Goal: Transaction & Acquisition: Purchase product/service

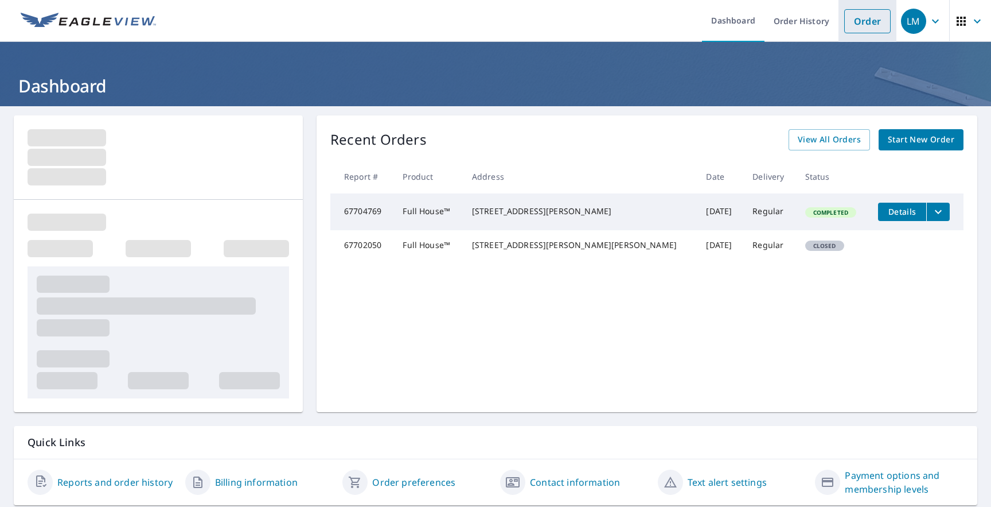
click at [873, 27] on link "Order" at bounding box center [867, 21] width 46 height 24
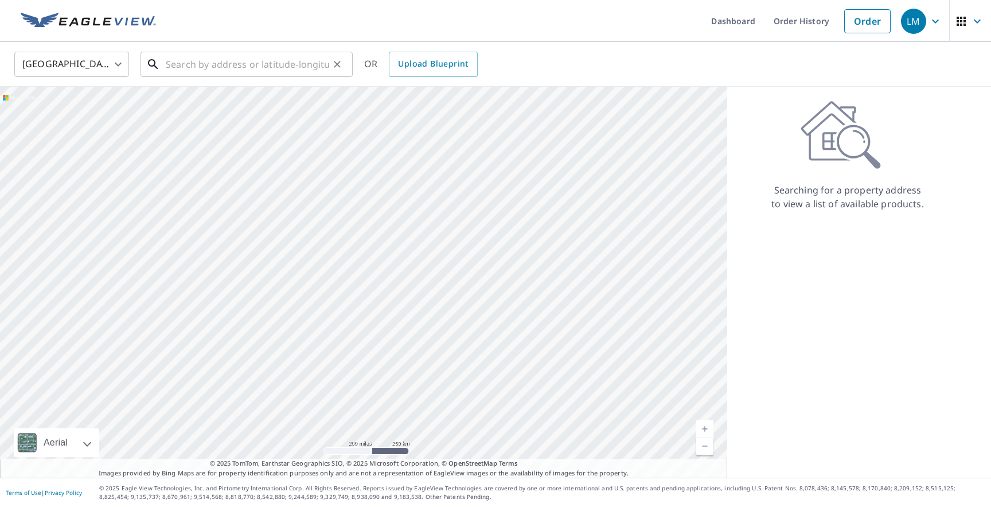
click at [306, 63] on input "text" at bounding box center [247, 64] width 163 height 32
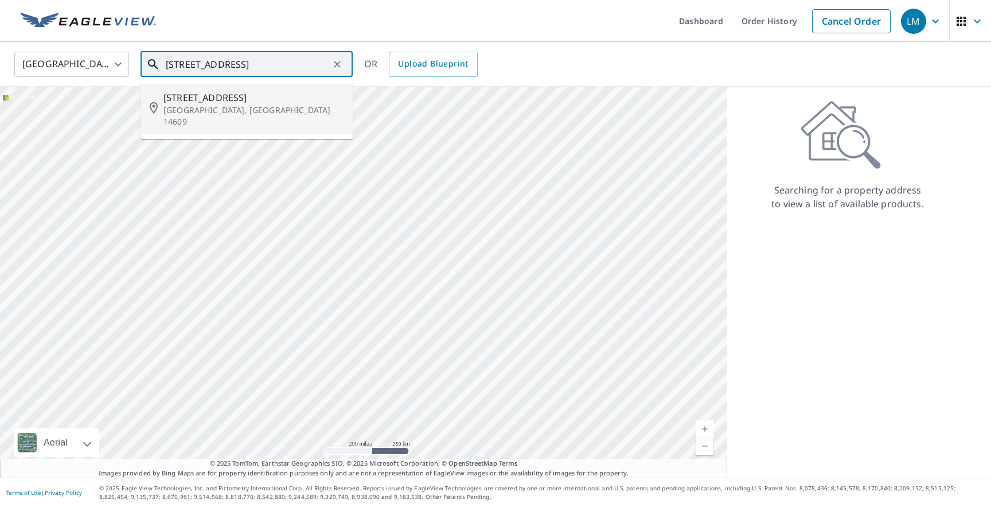
click at [293, 98] on span "[STREET_ADDRESS]" at bounding box center [253, 98] width 180 height 14
type input "[STREET_ADDRESS][PERSON_NAME]"
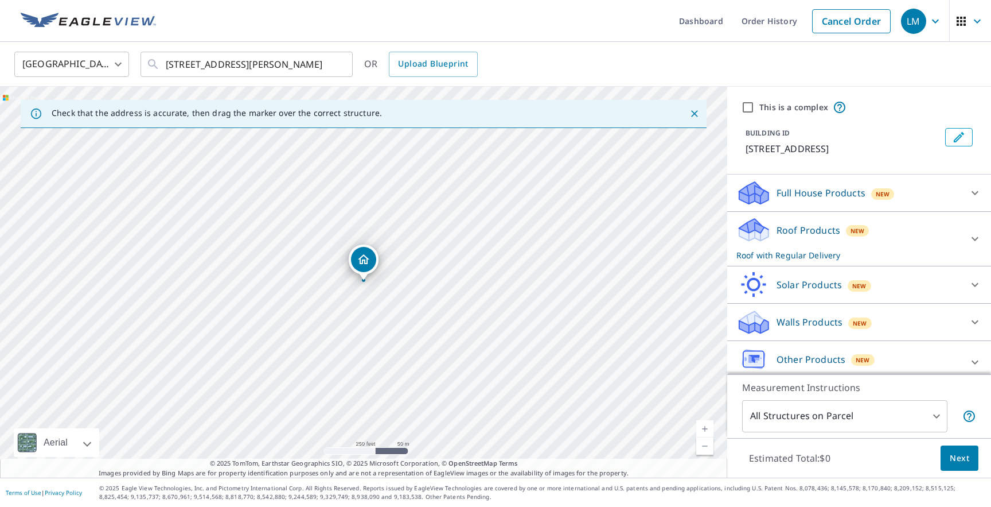
scroll to position [9, 0]
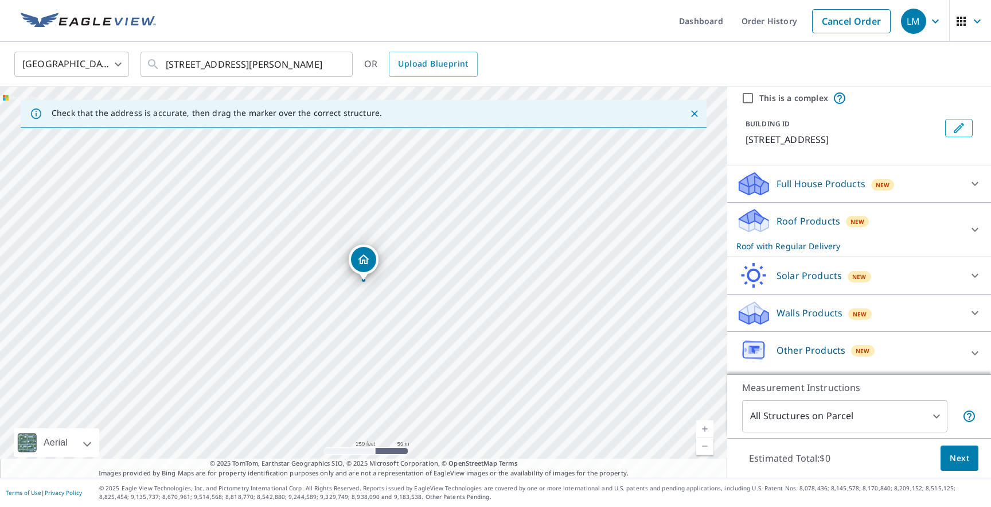
click at [817, 218] on p "Roof Products" at bounding box center [809, 221] width 64 height 14
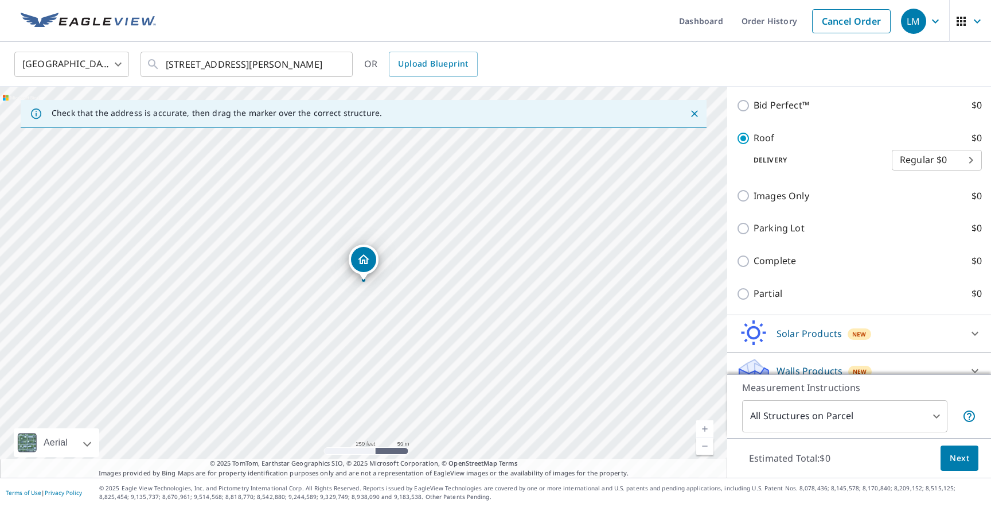
scroll to position [415, 0]
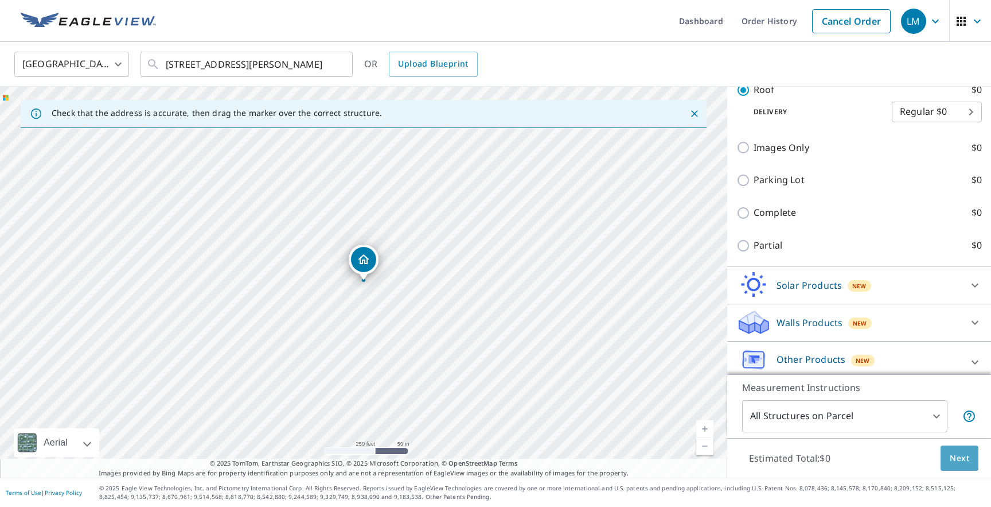
click at [950, 453] on button "Next" at bounding box center [960, 458] width 38 height 26
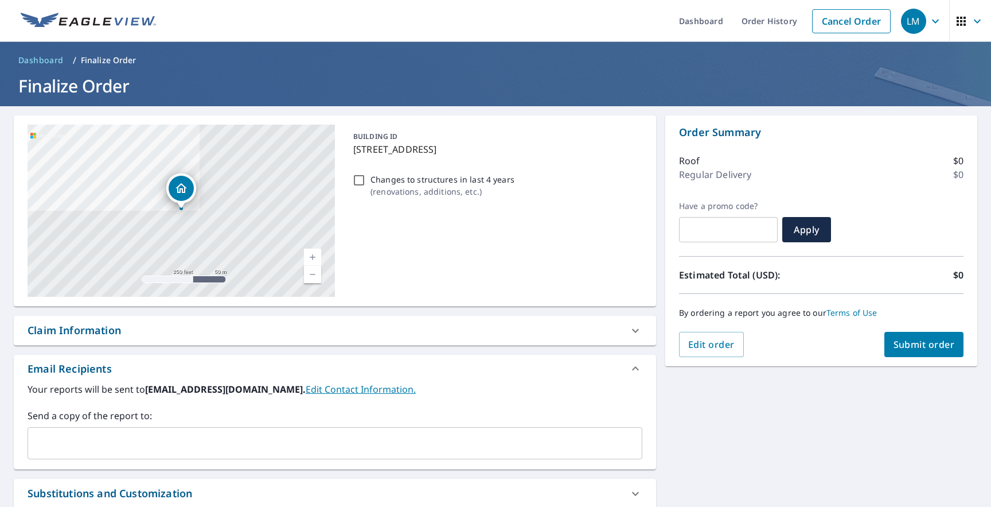
click at [56, 64] on span "Dashboard" at bounding box center [40, 59] width 45 height 11
checkbox input "true"
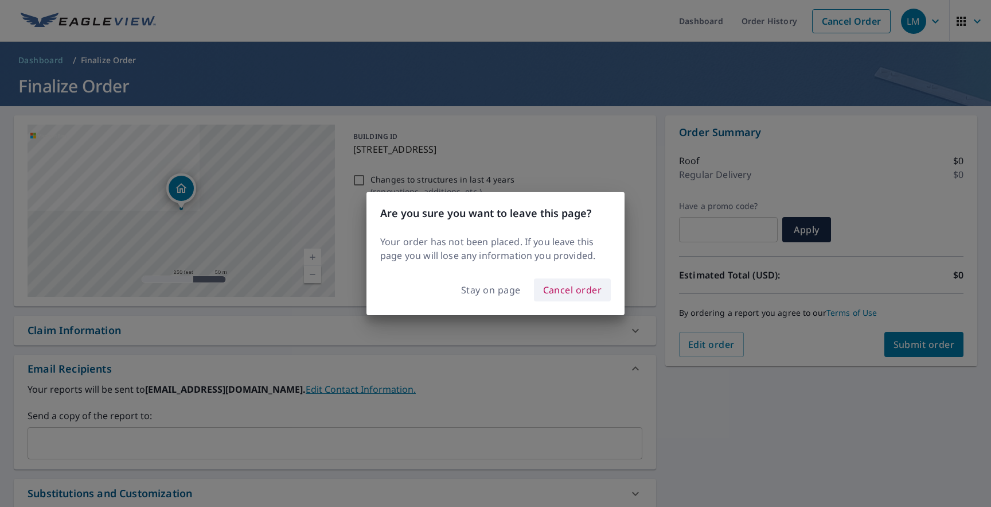
click at [570, 289] on span "Cancel order" at bounding box center [572, 290] width 59 height 16
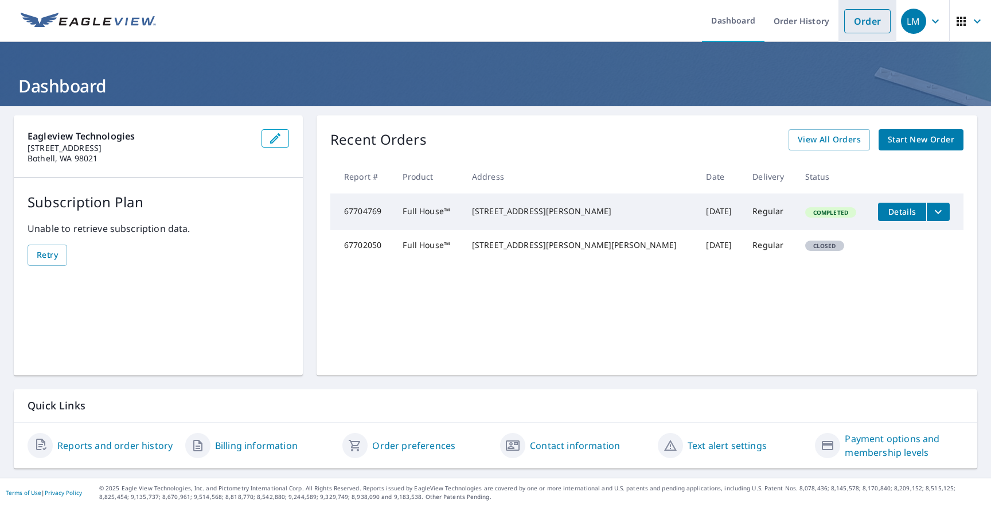
click at [867, 26] on link "Order" at bounding box center [867, 21] width 46 height 24
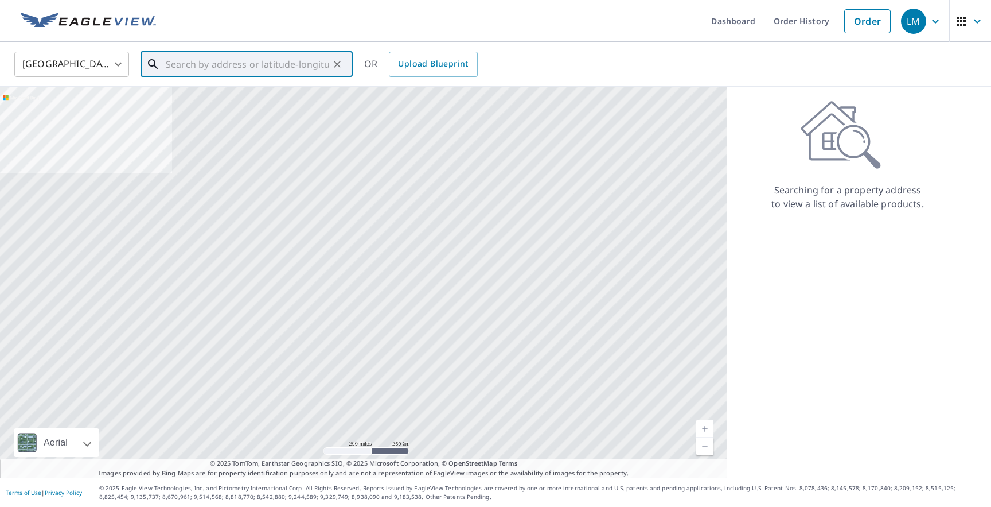
click at [246, 74] on input "text" at bounding box center [247, 64] width 163 height 32
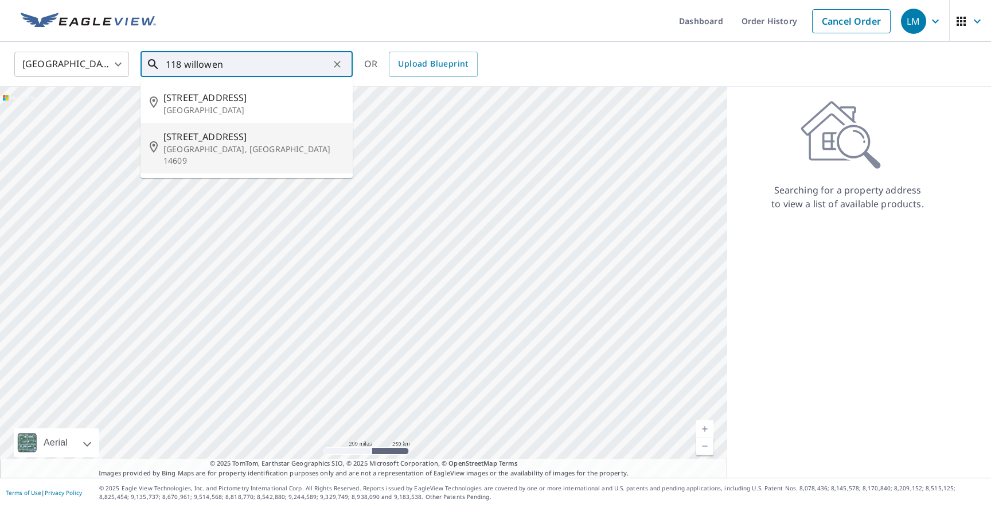
click at [237, 133] on span "[STREET_ADDRESS]" at bounding box center [253, 137] width 180 height 14
type input "[STREET_ADDRESS][PERSON_NAME]"
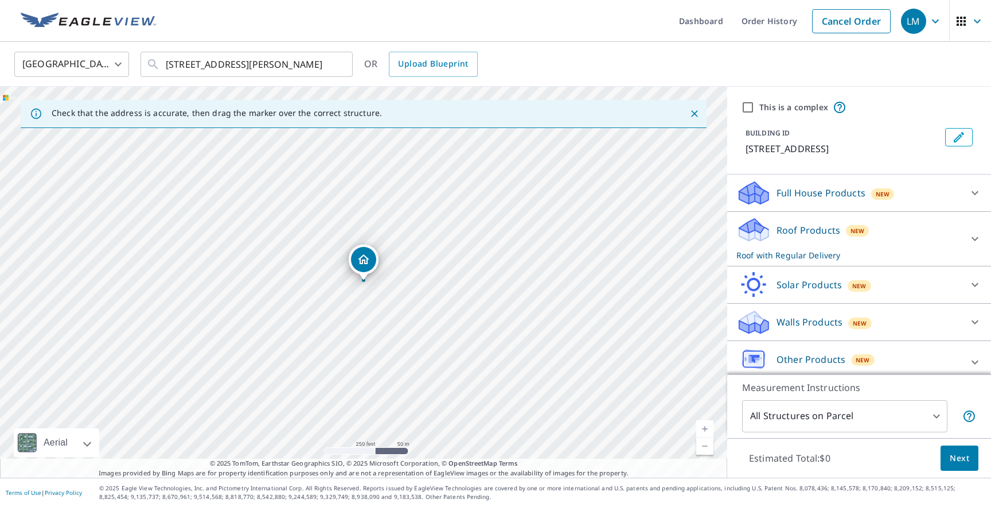
scroll to position [9, 0]
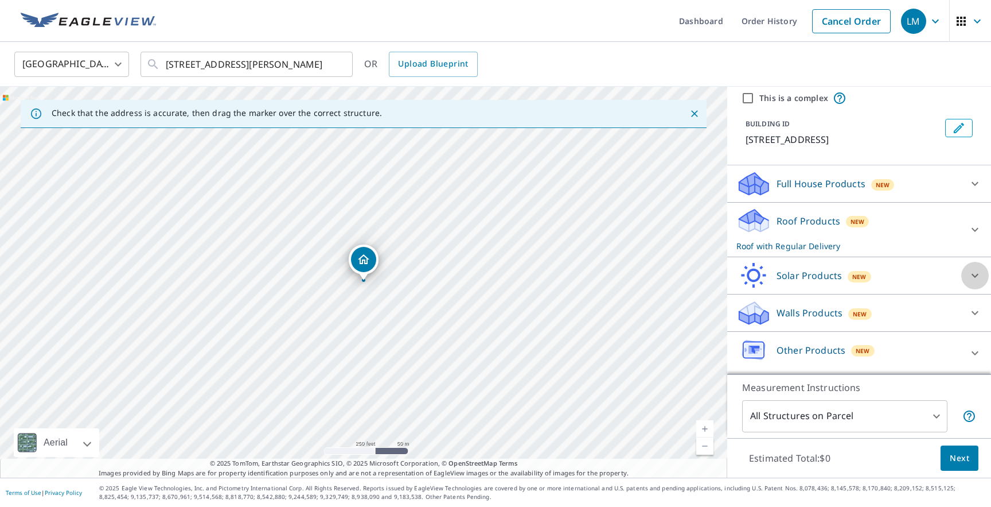
click at [972, 270] on icon at bounding box center [975, 275] width 14 height 14
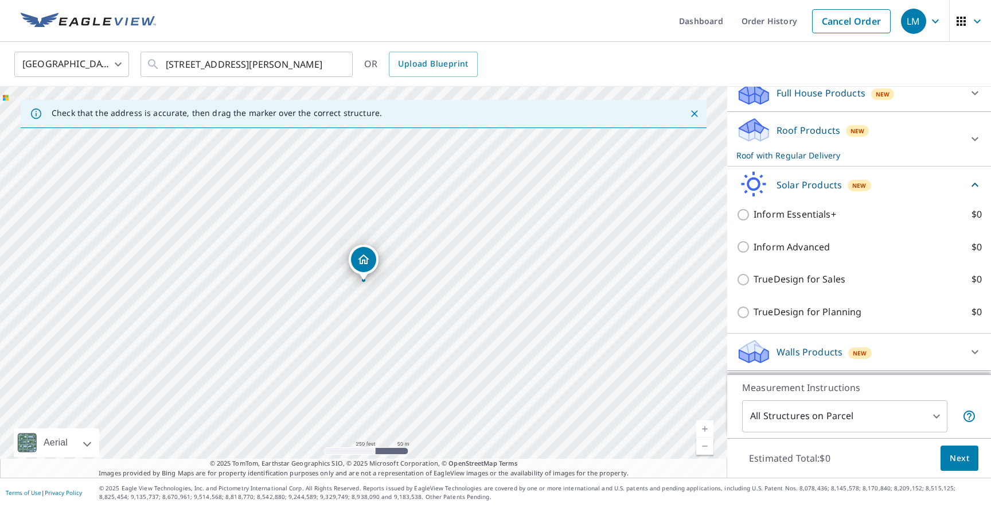
scroll to position [100, 0]
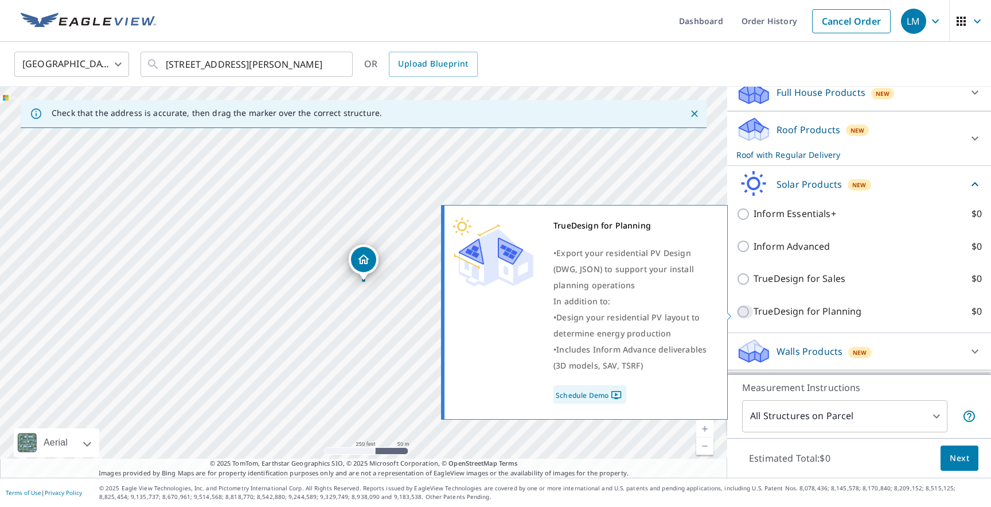
click at [745, 312] on input "TrueDesign for Planning $0" at bounding box center [745, 312] width 17 height 14
checkbox input "true"
checkbox input "false"
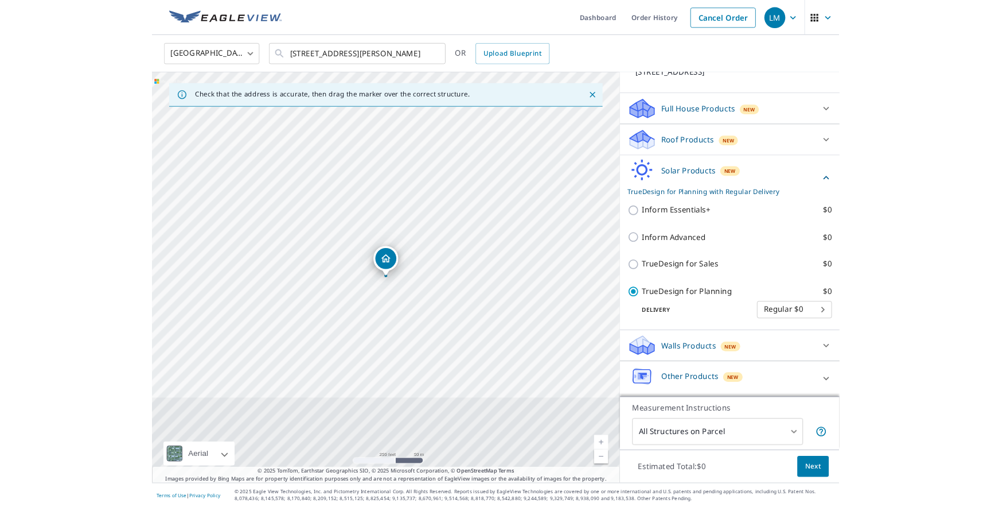
scroll to position [197, 0]
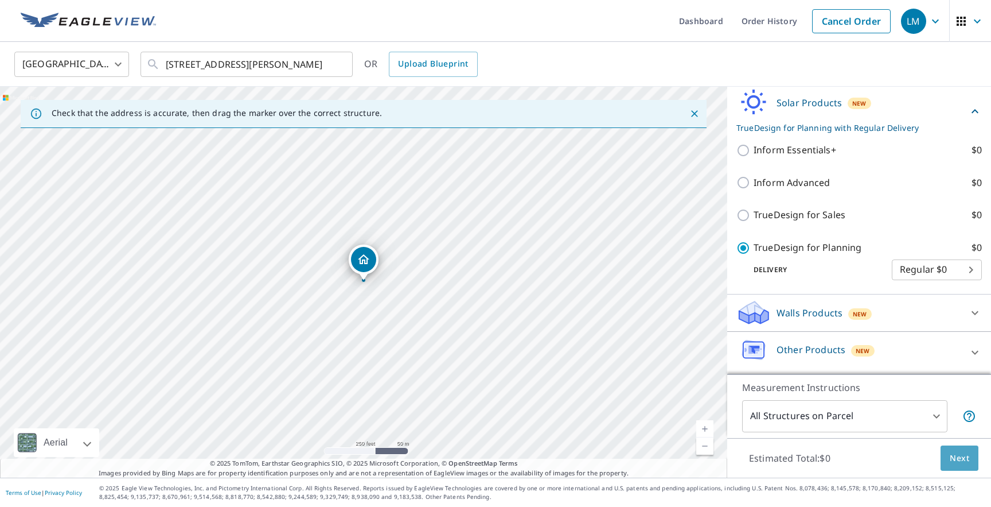
click at [959, 465] on button "Next" at bounding box center [960, 458] width 38 height 26
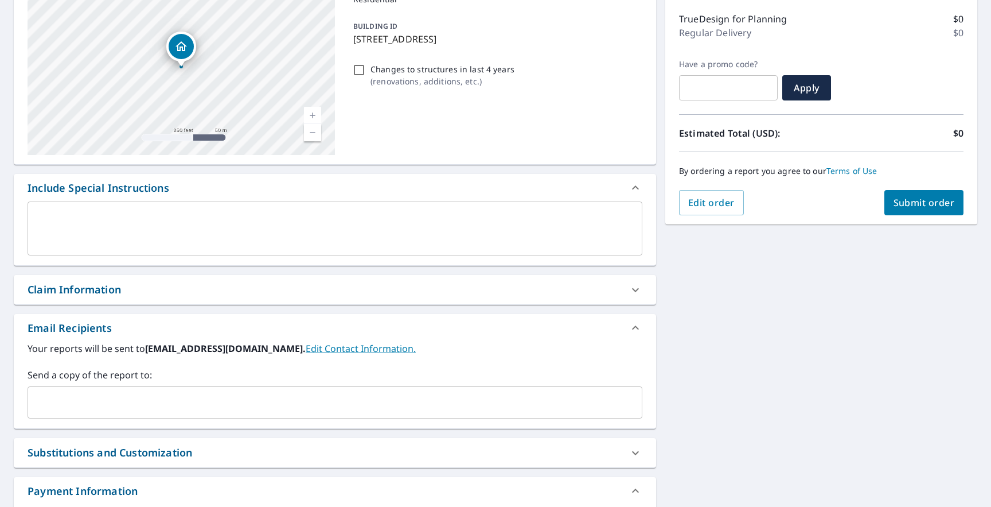
scroll to position [224, 0]
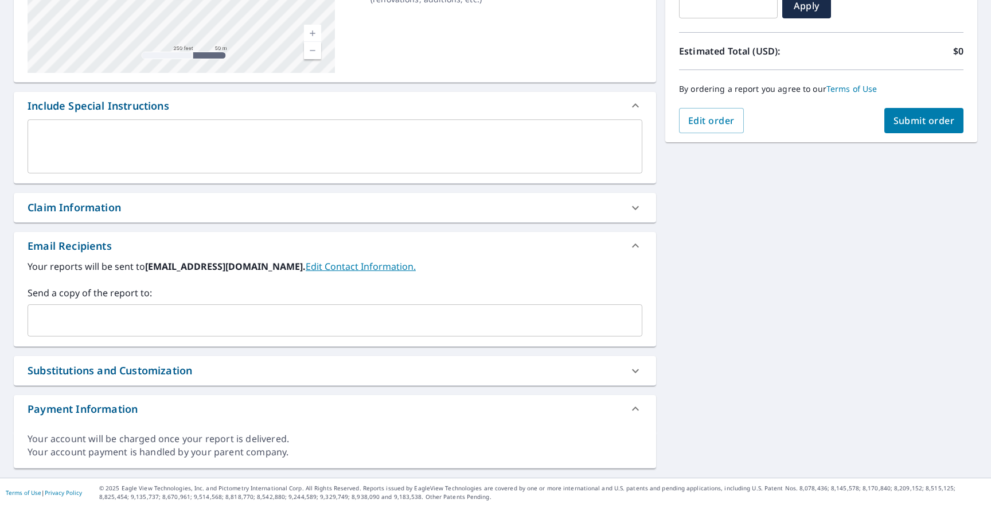
click at [942, 123] on span "Submit order" at bounding box center [924, 120] width 61 height 13
checkbox input "true"
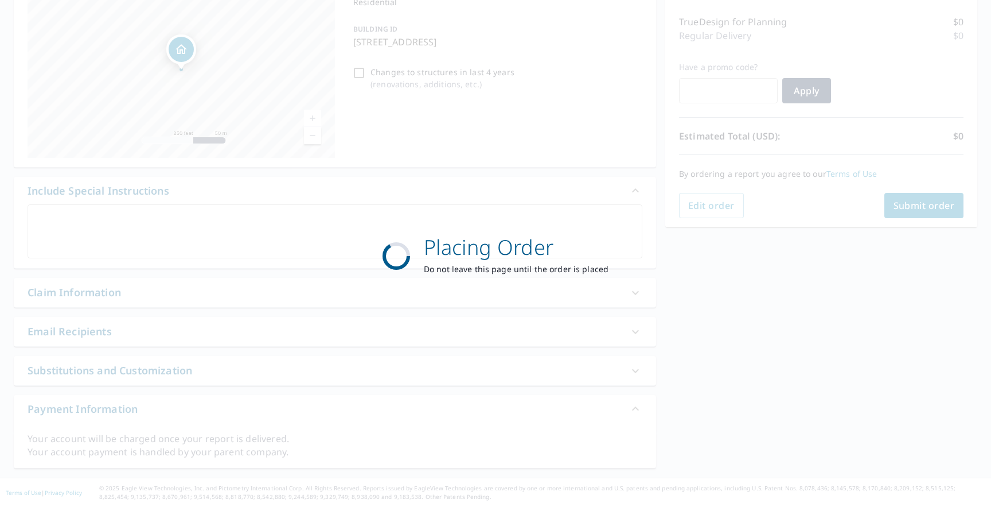
scroll to position [139, 0]
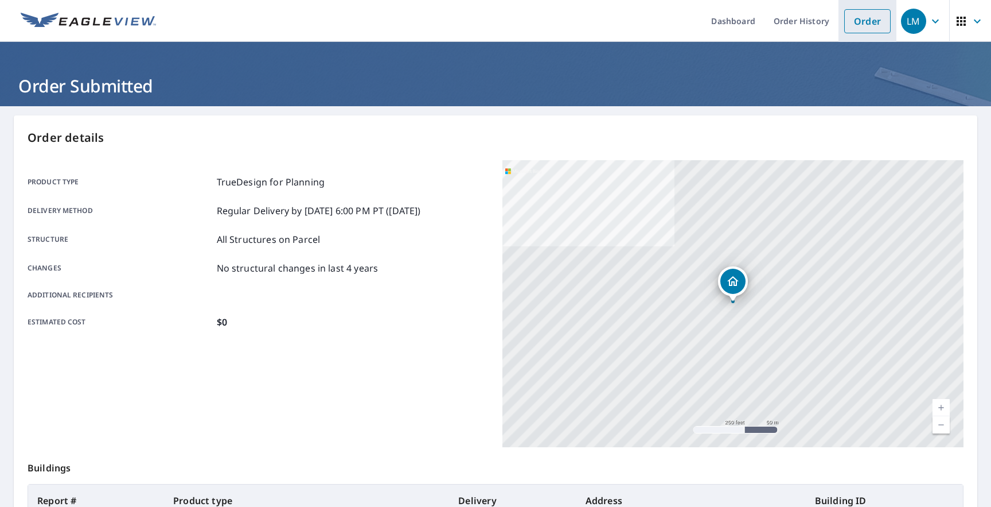
click at [883, 18] on link "Order" at bounding box center [867, 21] width 46 height 24
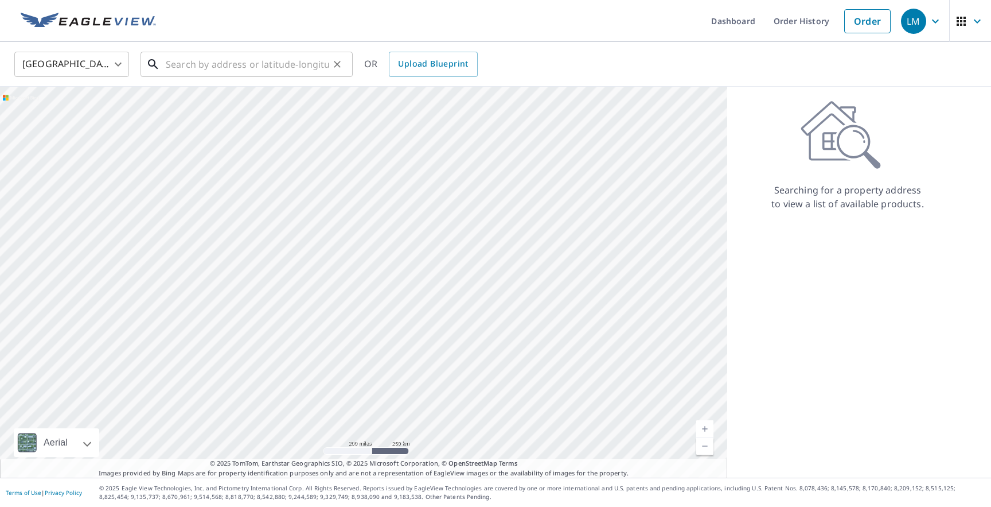
click at [305, 68] on input "text" at bounding box center [247, 64] width 163 height 32
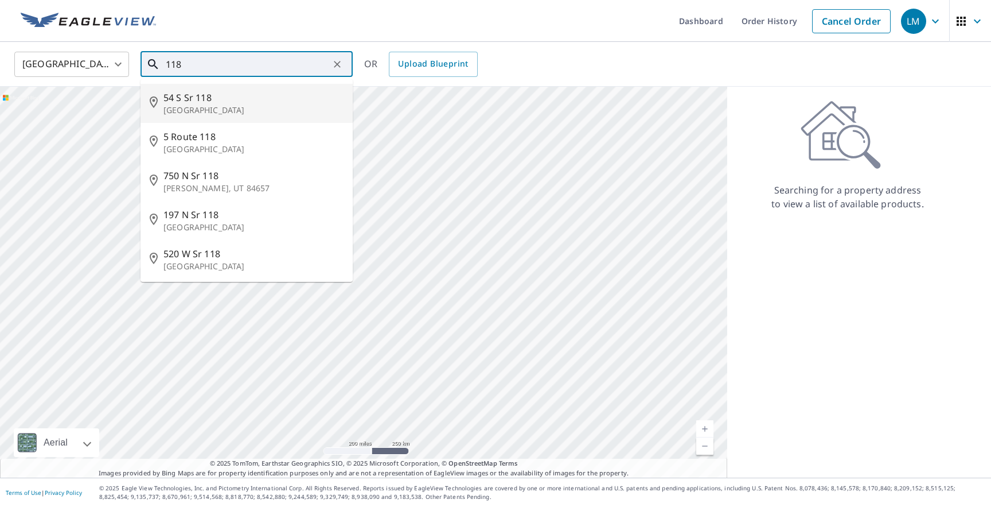
type input "118"
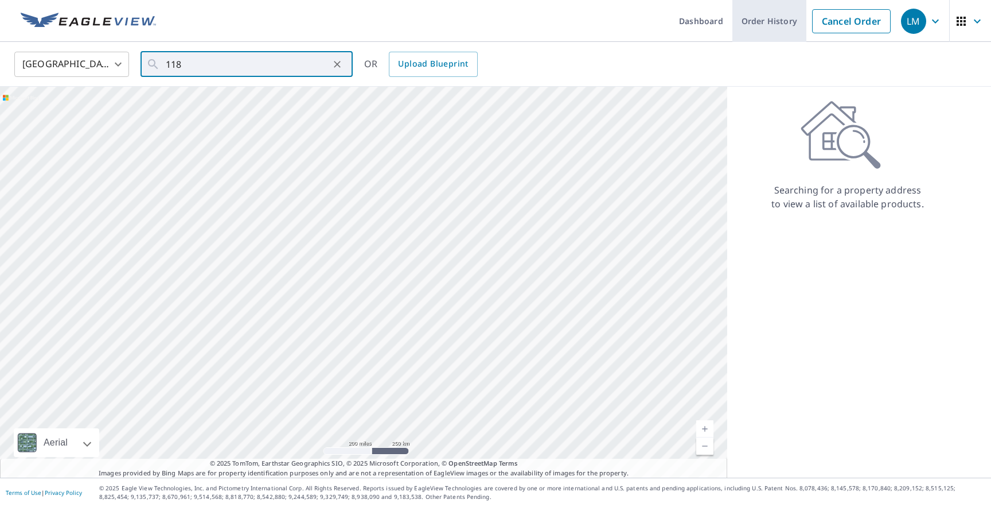
click at [758, 32] on link "Order History" at bounding box center [770, 21] width 74 height 42
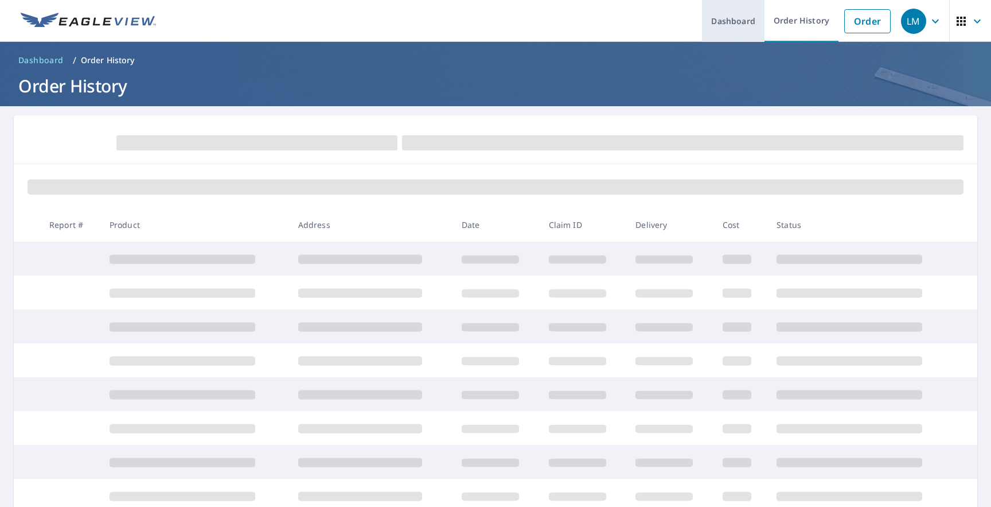
click at [742, 27] on link "Dashboard" at bounding box center [733, 21] width 63 height 42
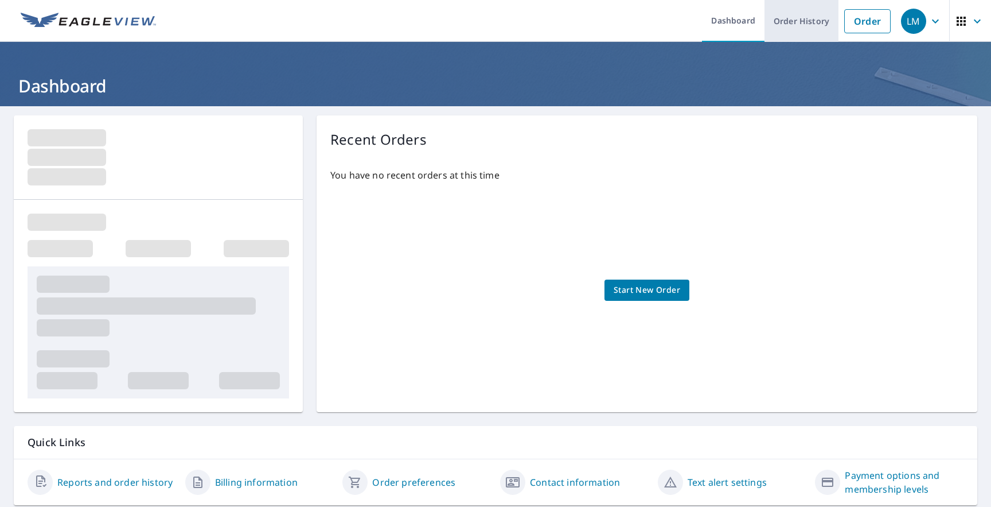
click at [817, 24] on link "Order History" at bounding box center [802, 21] width 74 height 42
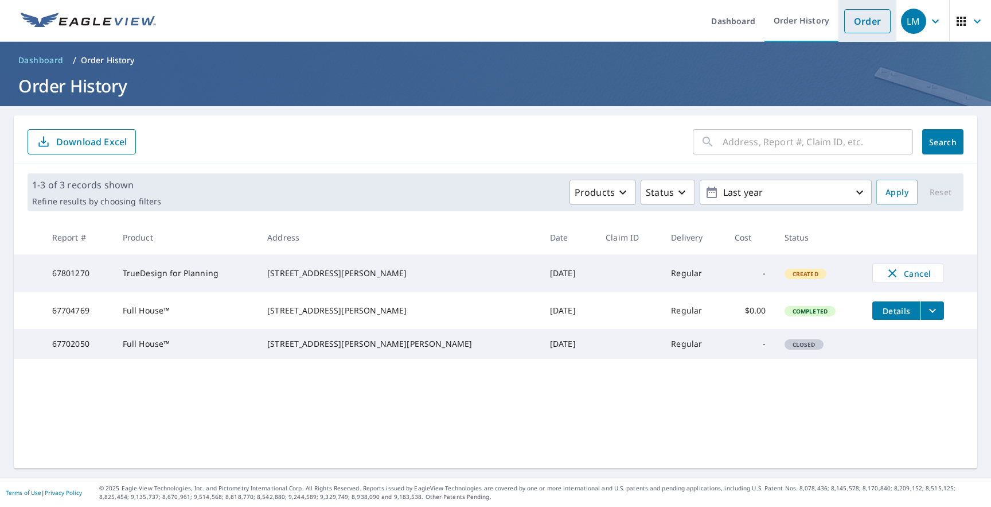
click at [852, 24] on link "Order" at bounding box center [867, 21] width 46 height 24
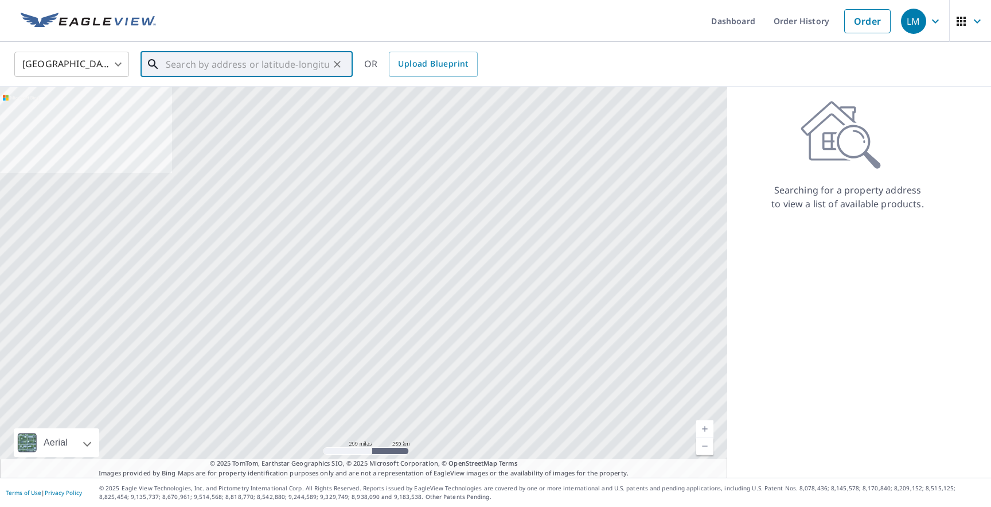
click at [293, 63] on input "text" at bounding box center [247, 64] width 163 height 32
click at [728, 29] on link "Dashboard" at bounding box center [733, 21] width 63 height 42
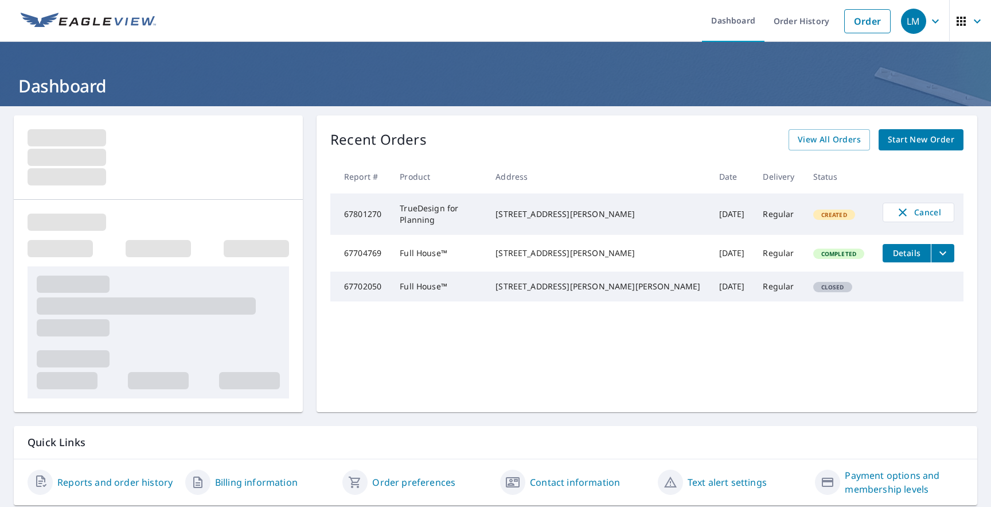
drag, startPoint x: 620, startPoint y: 264, endPoint x: 537, endPoint y: 249, distance: 84.5
click at [537, 249] on td "[STREET_ADDRESS][PERSON_NAME]" at bounding box center [597, 253] width 223 height 37
copy div "[STREET_ADDRESS][PERSON_NAME]"
click at [873, 17] on link "Order" at bounding box center [867, 21] width 46 height 24
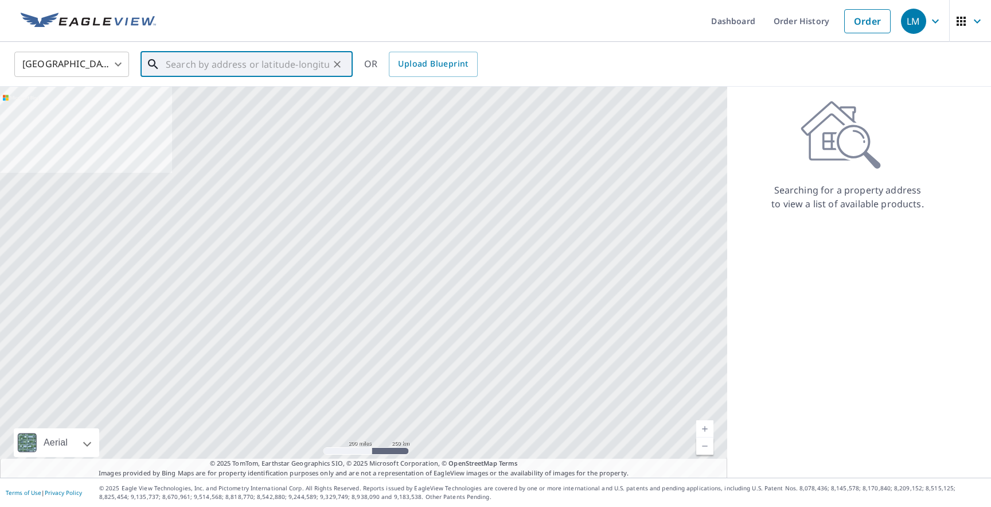
click at [278, 58] on input "text" at bounding box center [247, 64] width 163 height 32
paste input "[STREET_ADDRESS][PERSON_NAME]"
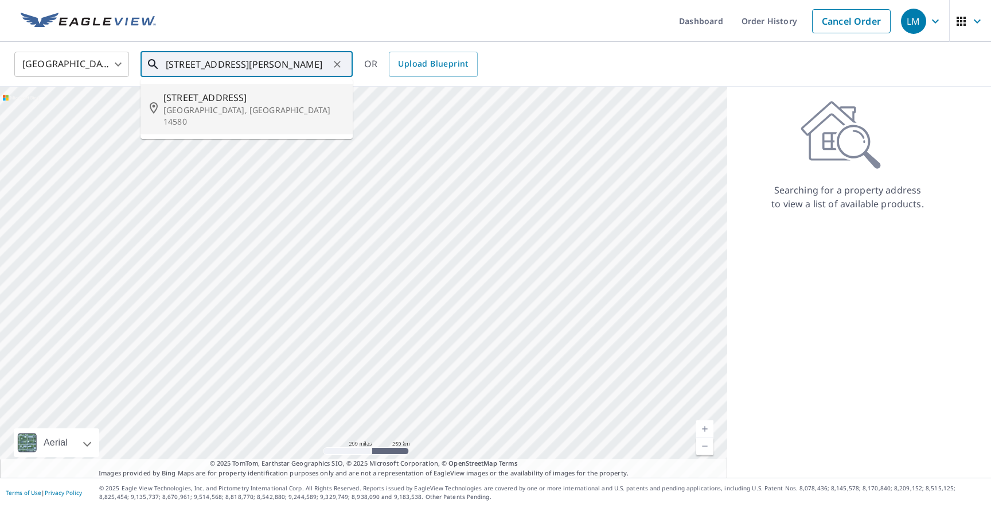
click at [268, 115] on p "[GEOGRAPHIC_DATA], [GEOGRAPHIC_DATA] 14580" at bounding box center [253, 115] width 180 height 23
type input "[STREET_ADDRESS][PERSON_NAME]"
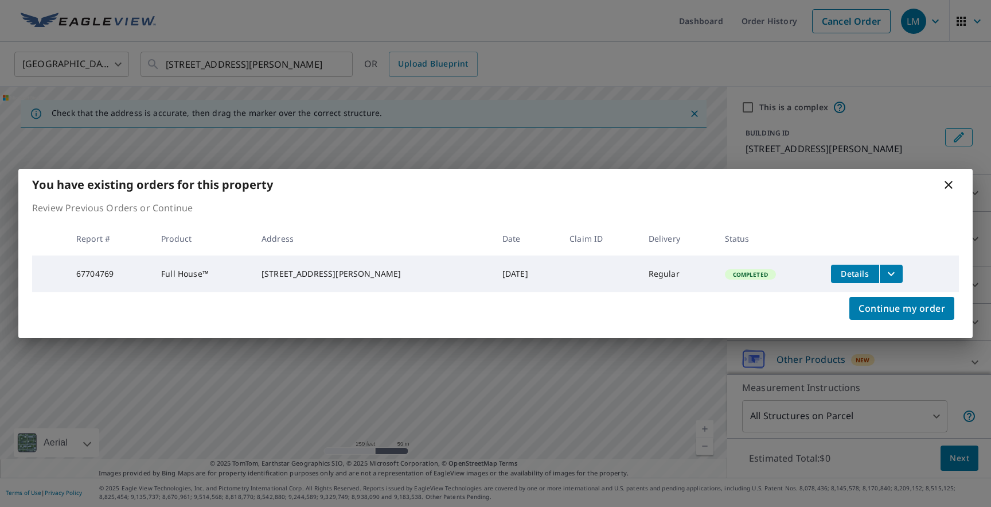
click at [949, 186] on icon at bounding box center [949, 185] width 14 height 14
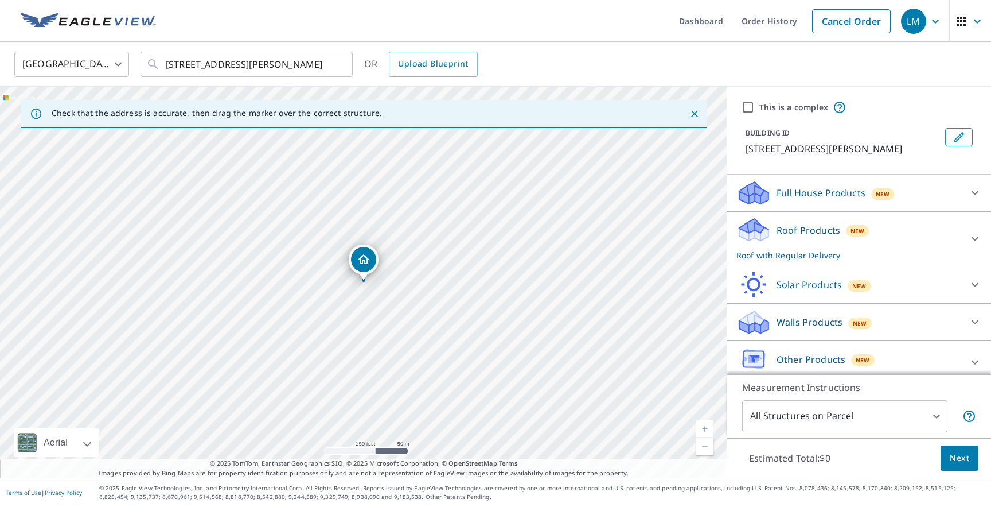
click at [893, 230] on div "Roof Products New Roof with Regular Delivery" at bounding box center [849, 238] width 225 height 45
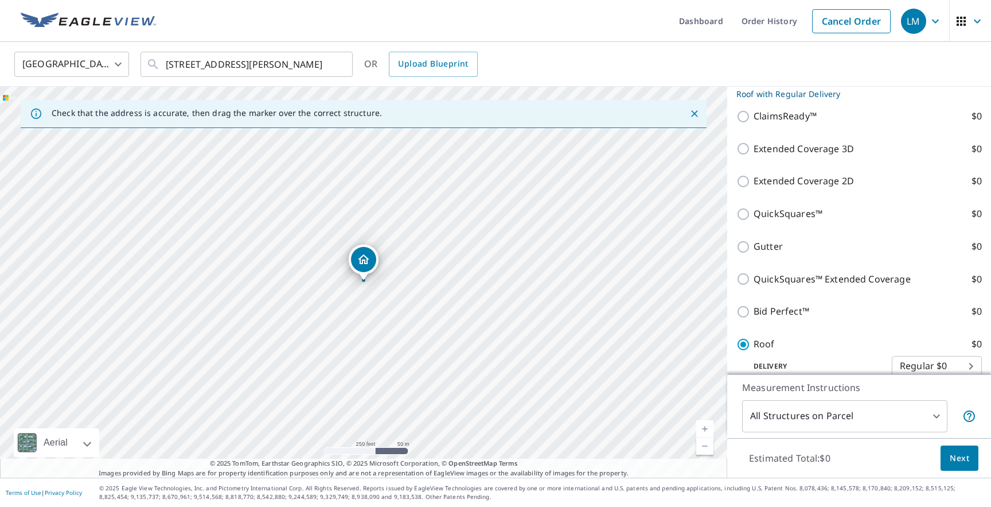
scroll to position [429, 0]
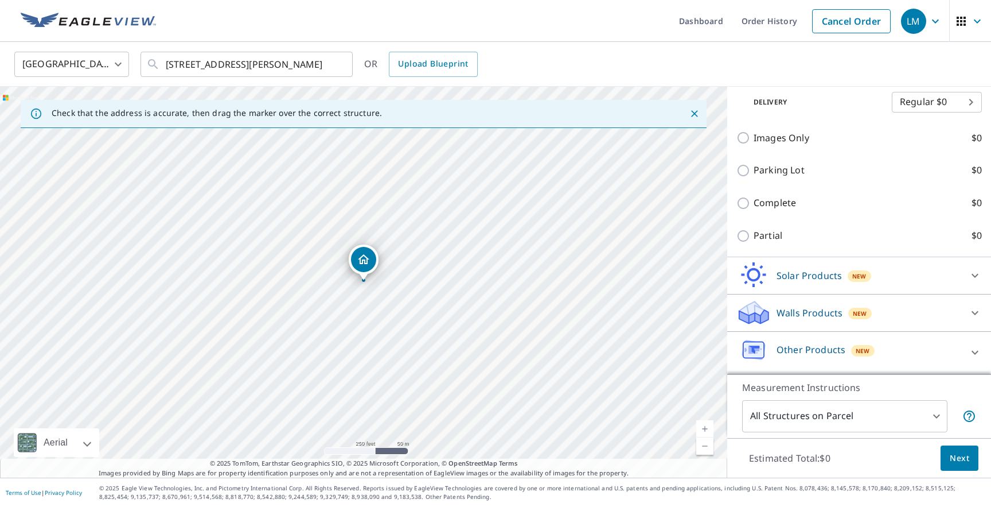
click at [966, 464] on span "Next" at bounding box center [960, 458] width 20 height 14
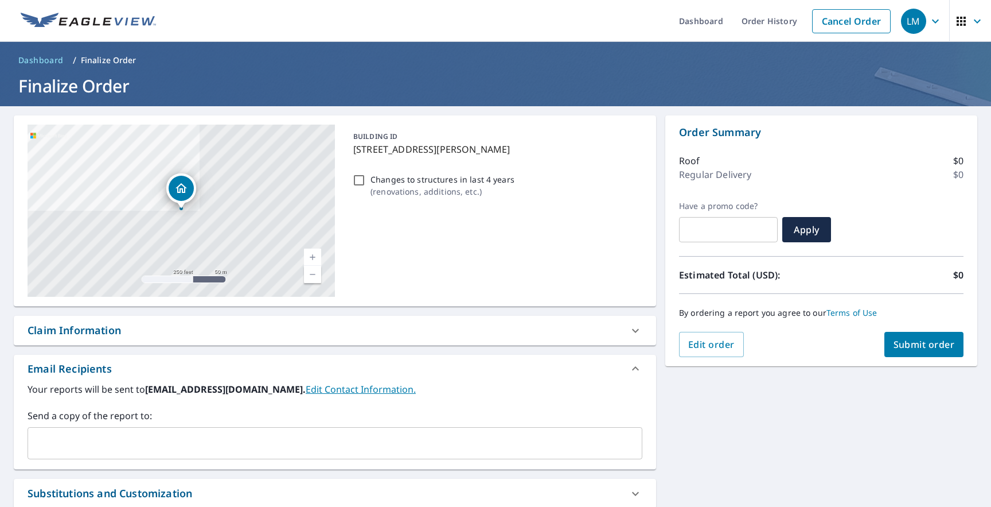
click at [927, 343] on span "Submit order" at bounding box center [924, 344] width 61 height 13
checkbox input "true"
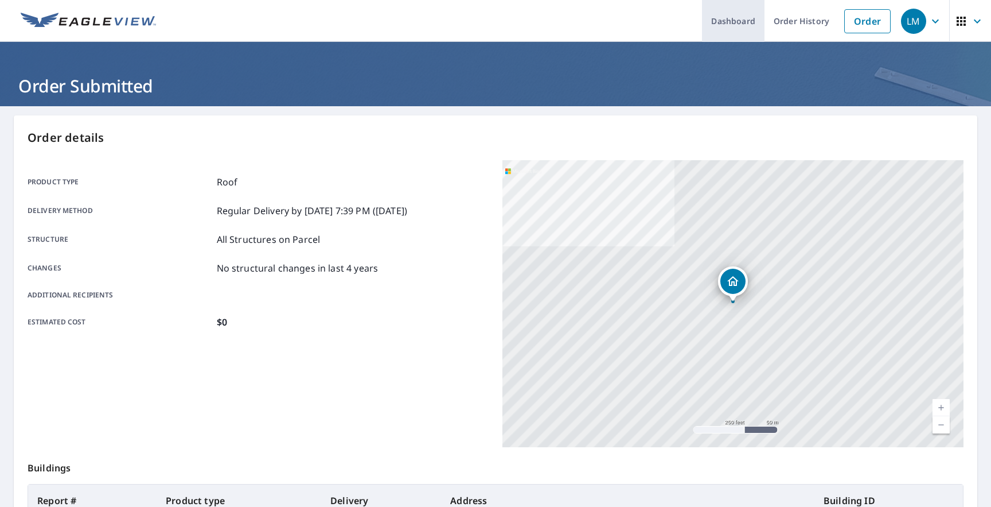
click at [741, 25] on link "Dashboard" at bounding box center [733, 21] width 63 height 42
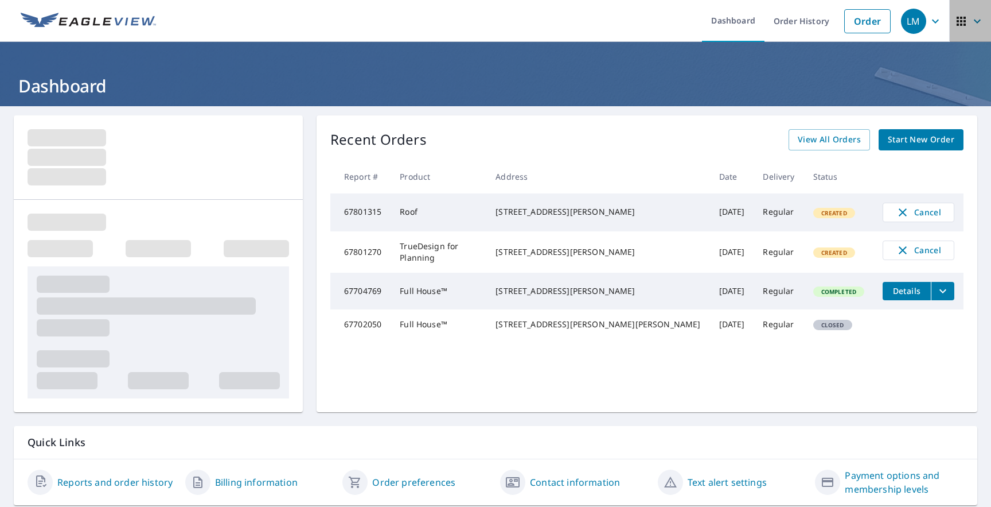
click at [966, 30] on span "button" at bounding box center [971, 21] width 32 height 28
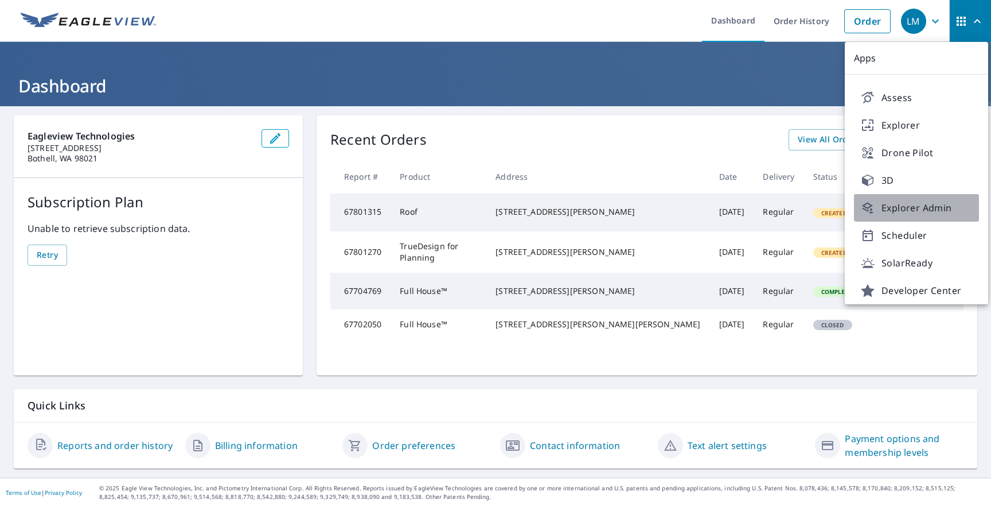
click at [940, 207] on span "Explorer Admin" at bounding box center [916, 208] width 111 height 14
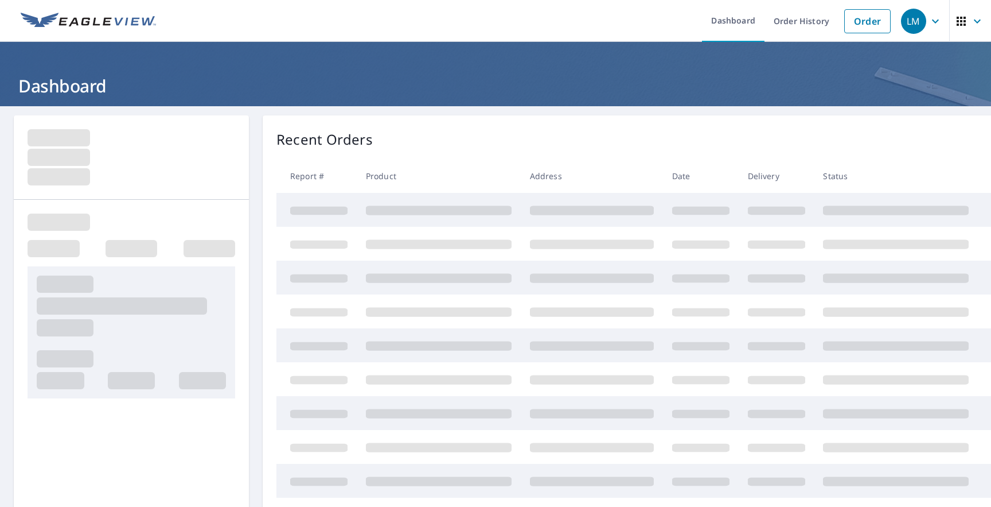
click at [971, 21] on icon "button" at bounding box center [978, 21] width 14 height 14
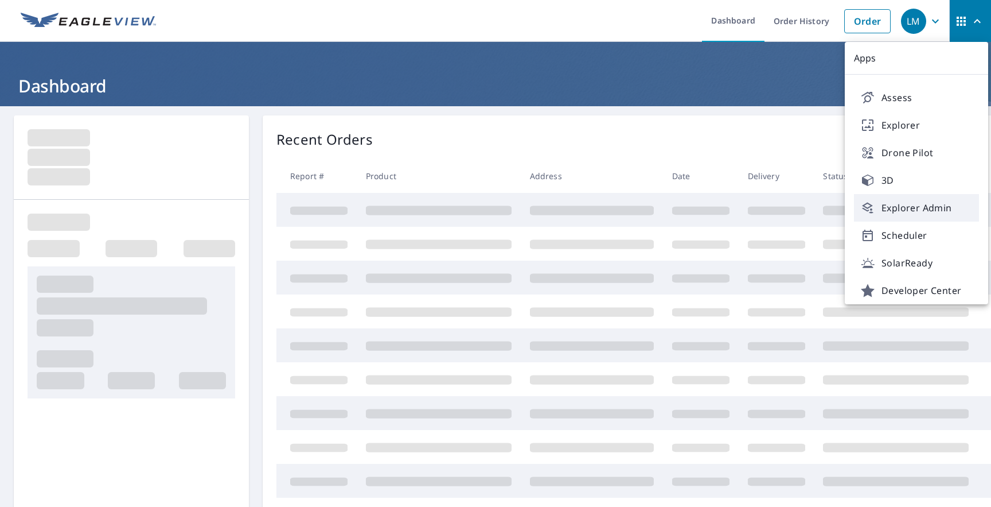
click at [912, 209] on span "Explorer Admin" at bounding box center [916, 208] width 111 height 14
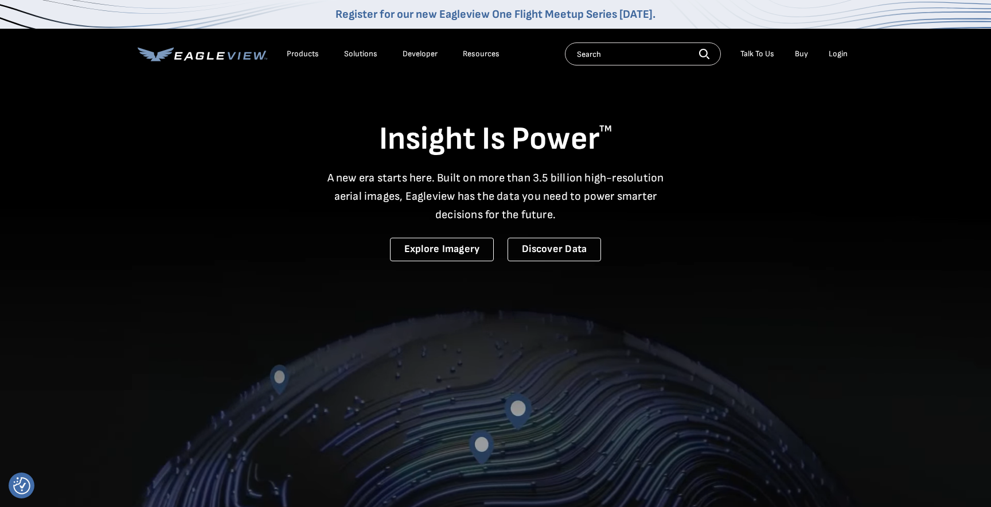
click at [426, 56] on link "Developer" at bounding box center [420, 54] width 35 height 10
